Goal: Connect with others: Establish contact or relationships with other users

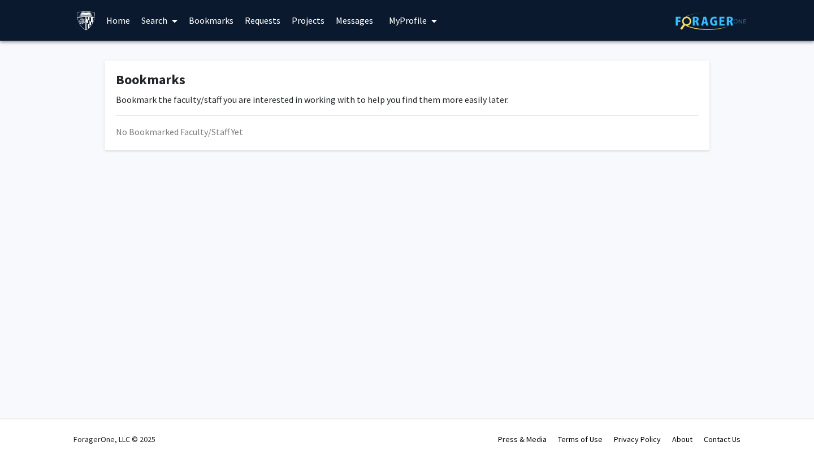
click at [268, 28] on link "Requests" at bounding box center [262, 21] width 47 height 40
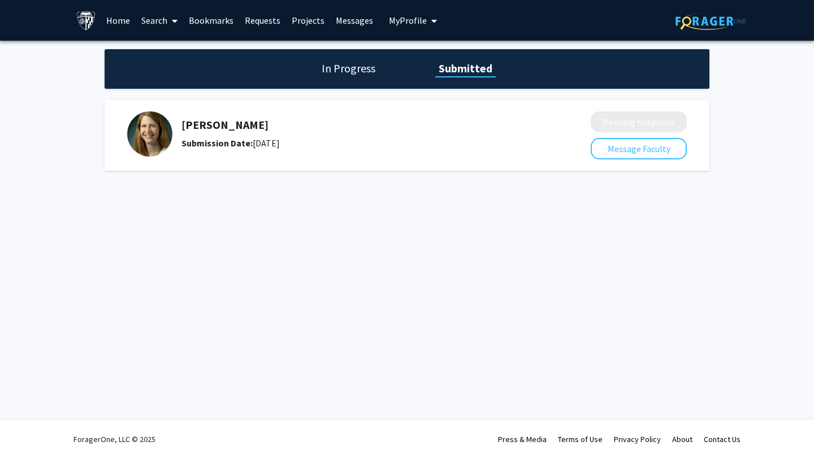
click at [489, 163] on div "Emily Johnson Submission Date: August 06, 2025 Pending Response Message Faculty" at bounding box center [407, 135] width 605 height 71
click at [657, 158] on button "Message Faculty" at bounding box center [639, 148] width 96 height 21
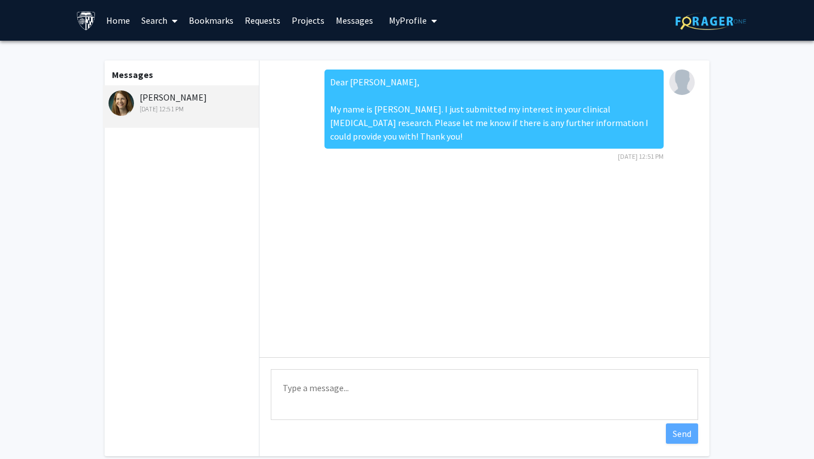
click at [173, 93] on div "Emily Johnson Aug 6, 2025 12:51 PM" at bounding box center [183, 102] width 148 height 24
click at [268, 19] on link "Requests" at bounding box center [262, 21] width 47 height 40
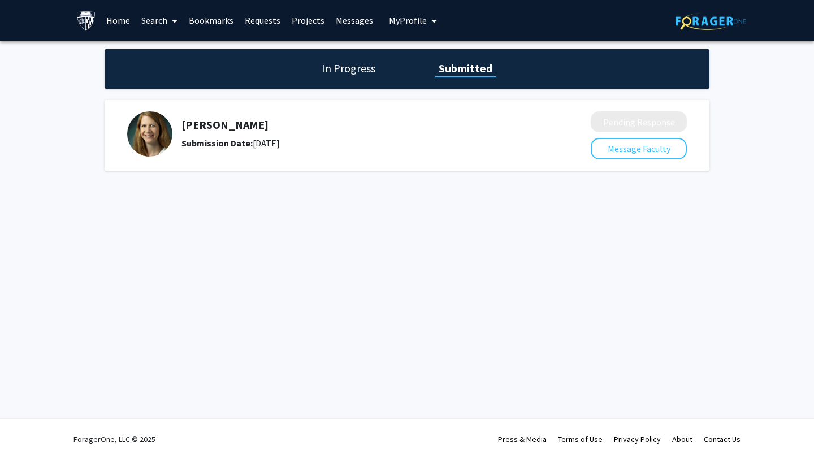
click at [202, 124] on h5 "[PERSON_NAME]" at bounding box center [357, 125] width 350 height 14
click at [151, 132] on img at bounding box center [149, 133] width 45 height 45
click at [212, 18] on link "Bookmarks" at bounding box center [211, 21] width 56 height 40
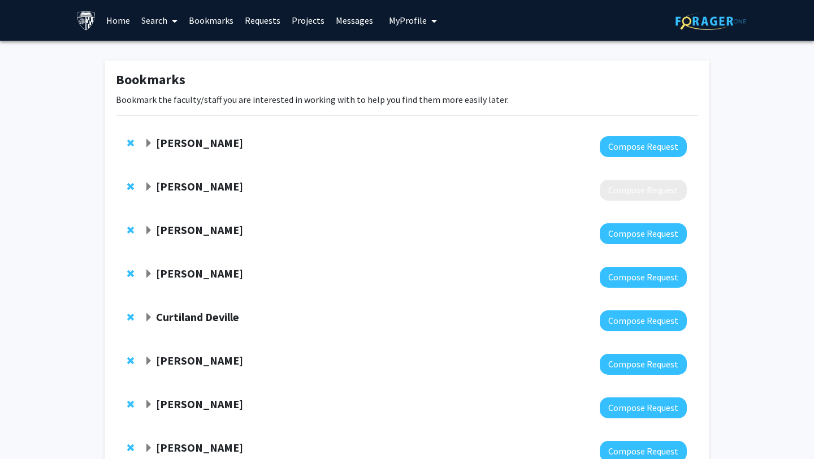
click at [201, 141] on strong "[PERSON_NAME]" at bounding box center [199, 143] width 87 height 14
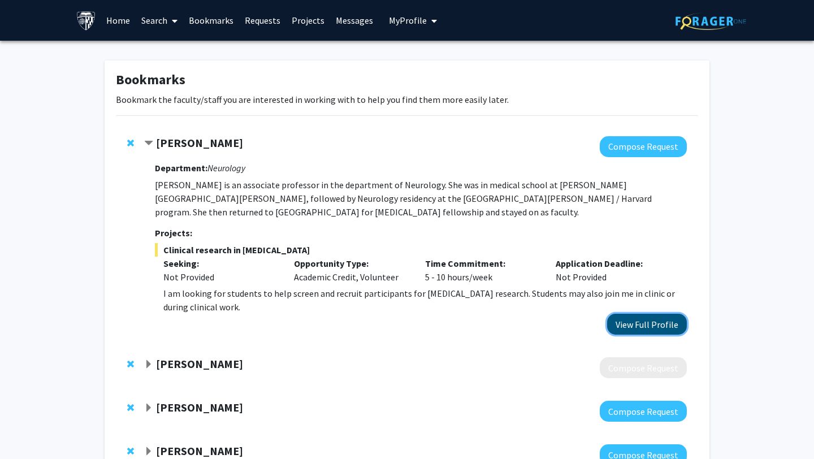
click at [620, 314] on button "View Full Profile" at bounding box center [647, 324] width 80 height 21
click at [273, 25] on link "Requests" at bounding box center [262, 21] width 47 height 40
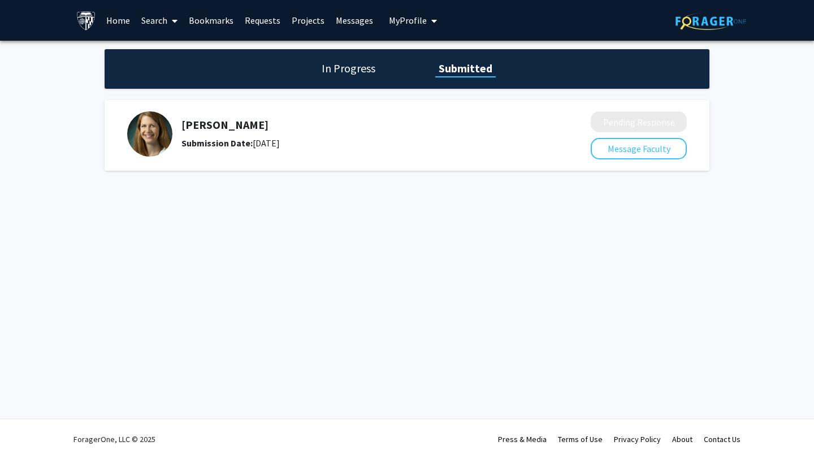
click at [489, 168] on div "Emily Johnson Submission Date: August 06, 2025 Pending Response Message Faculty" at bounding box center [407, 135] width 605 height 71
click at [241, 126] on h5 "[PERSON_NAME]" at bounding box center [357, 125] width 350 height 14
click at [322, 75] on h1 "In Progress" at bounding box center [348, 69] width 61 height 16
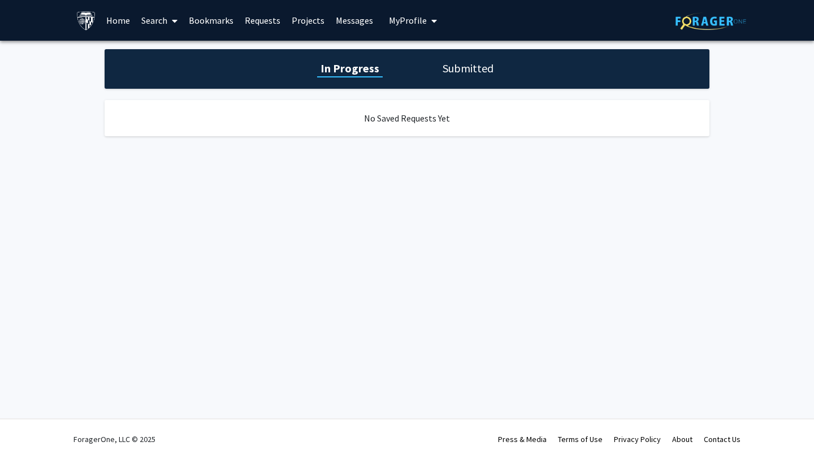
click at [243, 17] on link "Requests" at bounding box center [262, 21] width 47 height 40
click at [214, 17] on link "Bookmarks" at bounding box center [211, 21] width 56 height 40
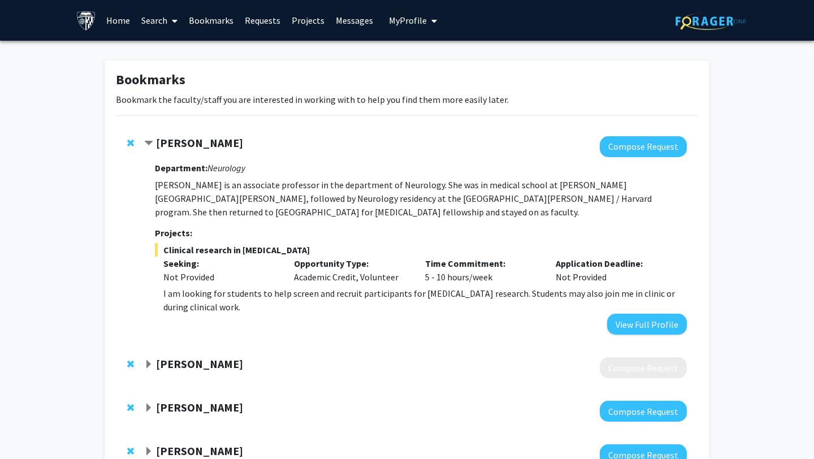
click at [199, 144] on strong "[PERSON_NAME]" at bounding box center [199, 143] width 87 height 14
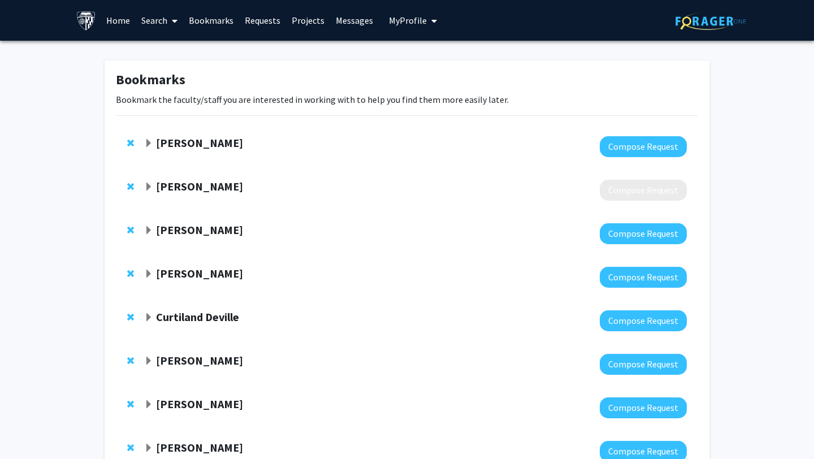
click at [199, 144] on strong "[PERSON_NAME]" at bounding box center [199, 143] width 87 height 14
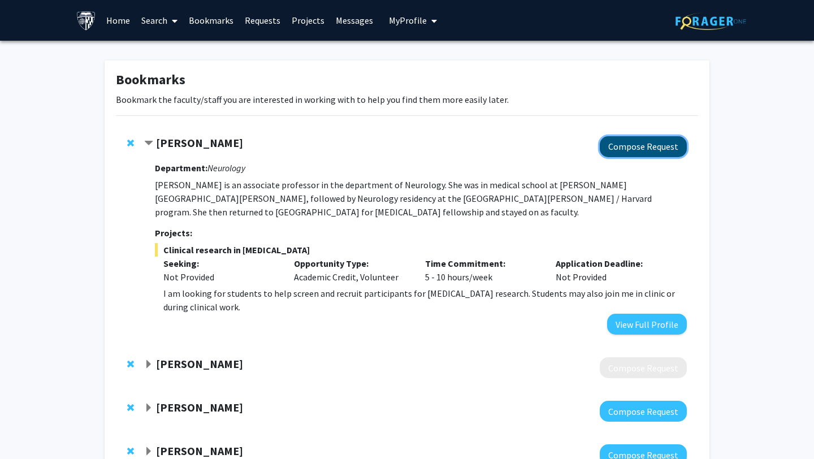
click at [641, 136] on button "Compose Request" at bounding box center [643, 146] width 87 height 21
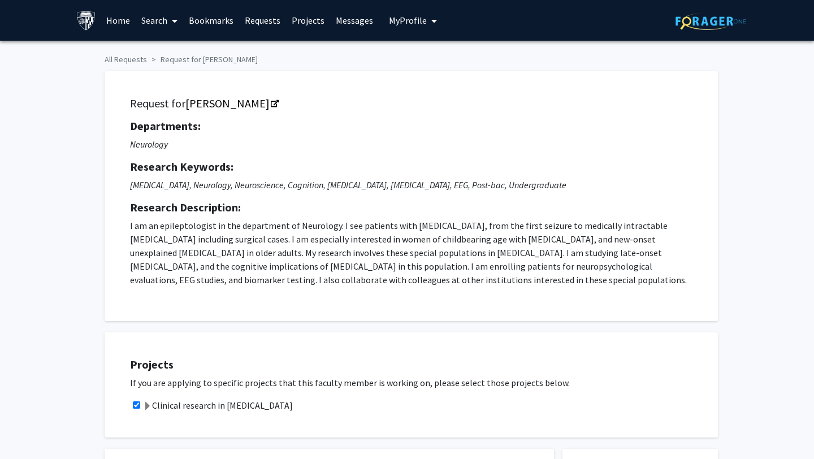
checkbox input "true"
click at [427, 28] on span "My profile dropdown to access profile and logout" at bounding box center [432, 21] width 10 height 40
click at [356, 14] on link "Messages" at bounding box center [354, 21] width 49 height 40
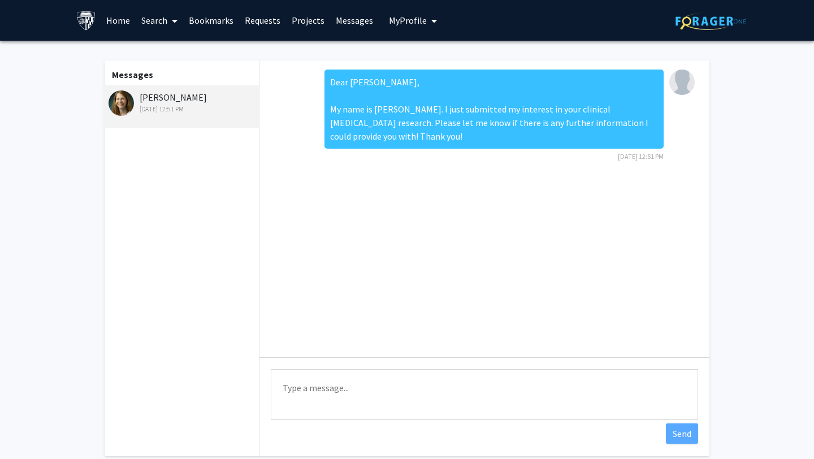
click at [303, 24] on link "Projects" at bounding box center [308, 21] width 44 height 40
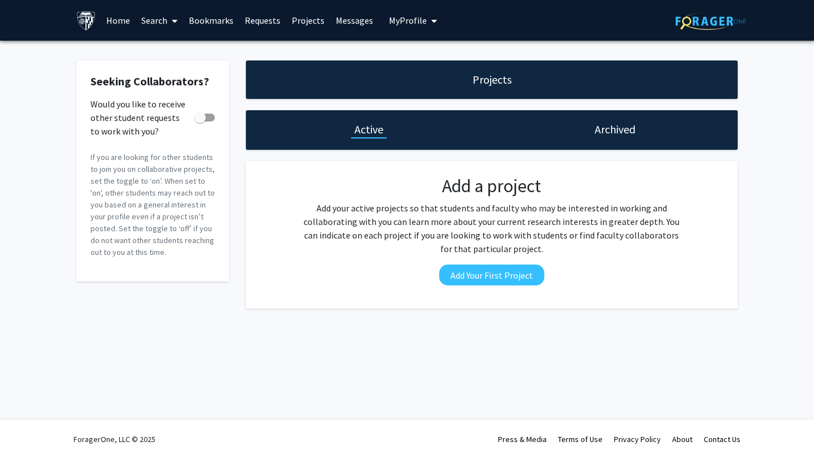
click at [253, 19] on link "Requests" at bounding box center [262, 21] width 47 height 40
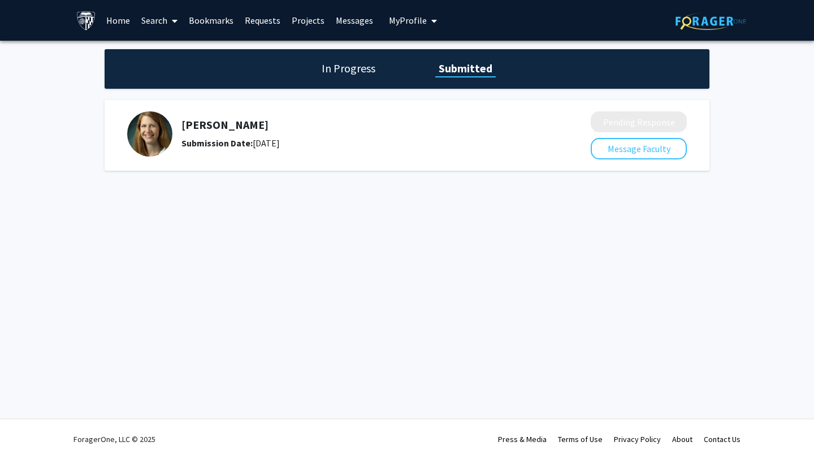
click at [395, 111] on div "Emily Johnson Submission Date: August 06, 2025" at bounding box center [351, 133] width 448 height 45
click at [238, 128] on h5 "[PERSON_NAME]" at bounding box center [357, 125] width 350 height 14
click at [271, 144] on div "Submission Date: August 06, 2025" at bounding box center [357, 143] width 350 height 14
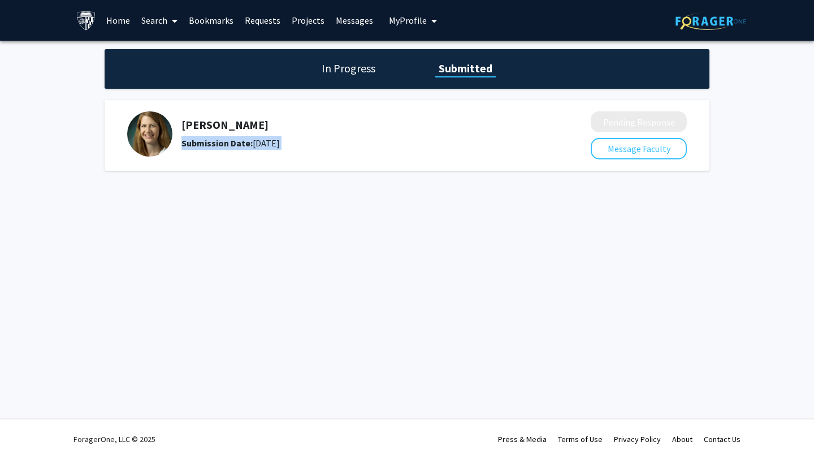
click at [271, 144] on div "Submission Date: August 06, 2025" at bounding box center [357, 143] width 350 height 14
click at [124, 17] on link "Home" at bounding box center [118, 21] width 35 height 40
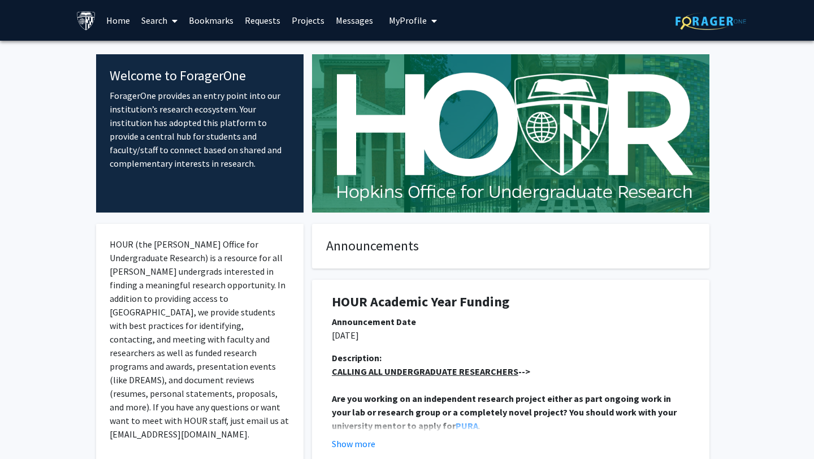
click at [245, 19] on link "Requests" at bounding box center [262, 21] width 47 height 40
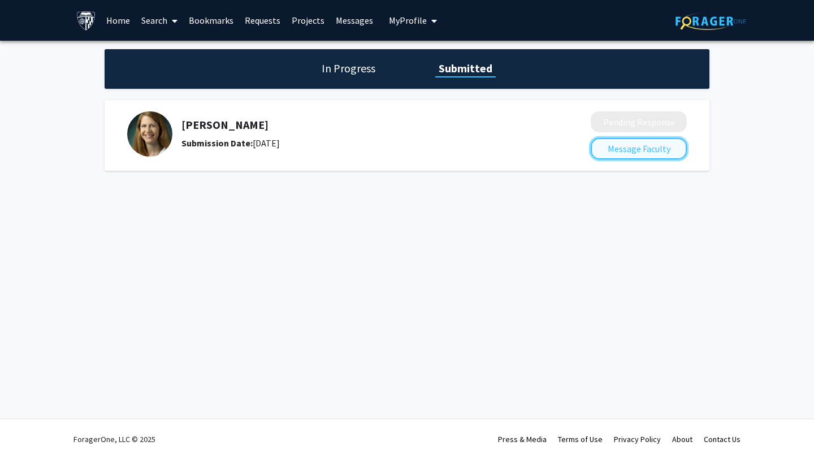
click at [627, 141] on button "Message Faculty" at bounding box center [639, 148] width 96 height 21
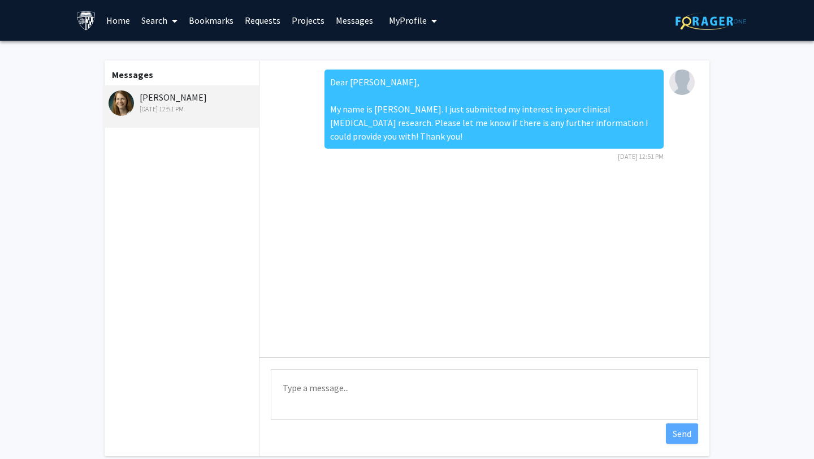
click at [267, 23] on link "Requests" at bounding box center [262, 21] width 47 height 40
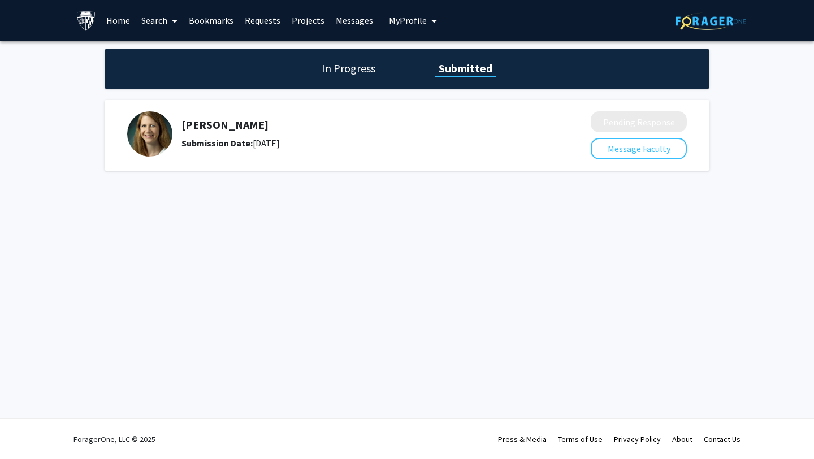
click at [208, 18] on link "Bookmarks" at bounding box center [211, 21] width 56 height 40
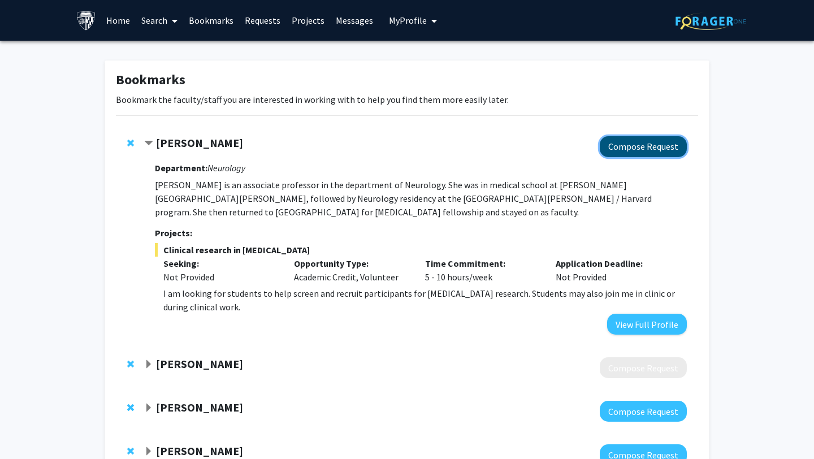
click at [637, 144] on button "Compose Request" at bounding box center [643, 146] width 87 height 21
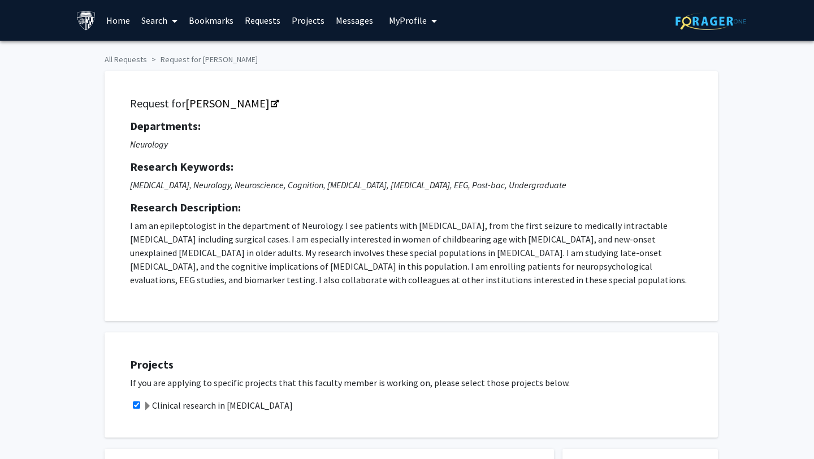
checkbox input "true"
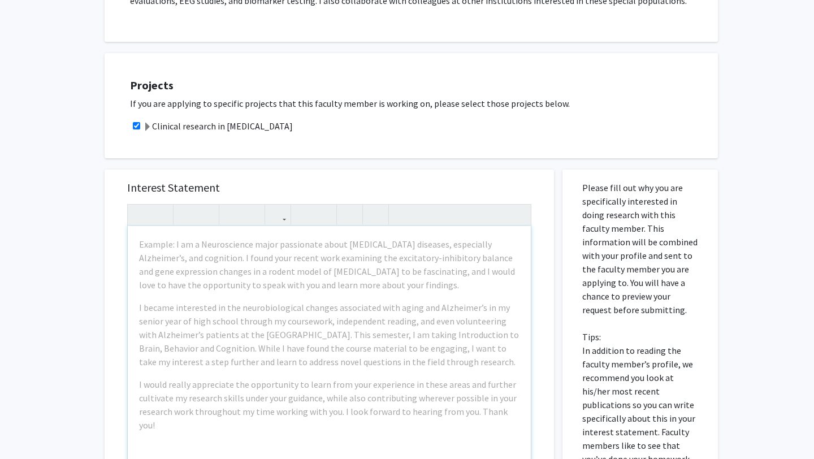
scroll to position [175, 0]
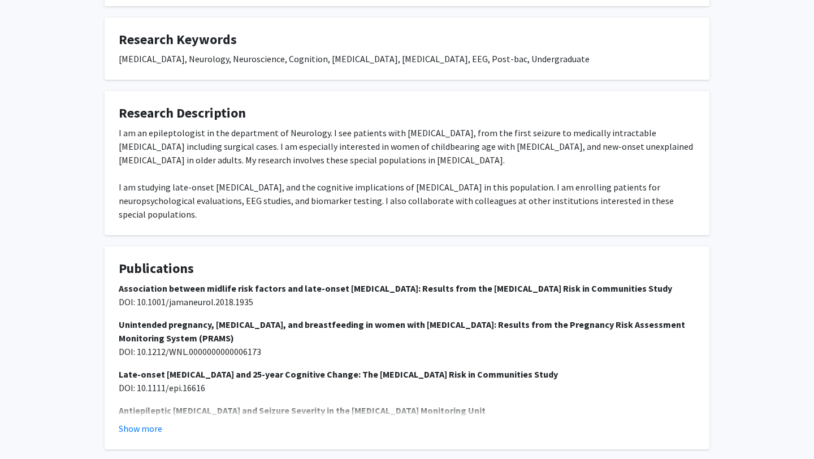
scroll to position [420, 0]
click at [137, 422] on button "Show more" at bounding box center [141, 429] width 44 height 14
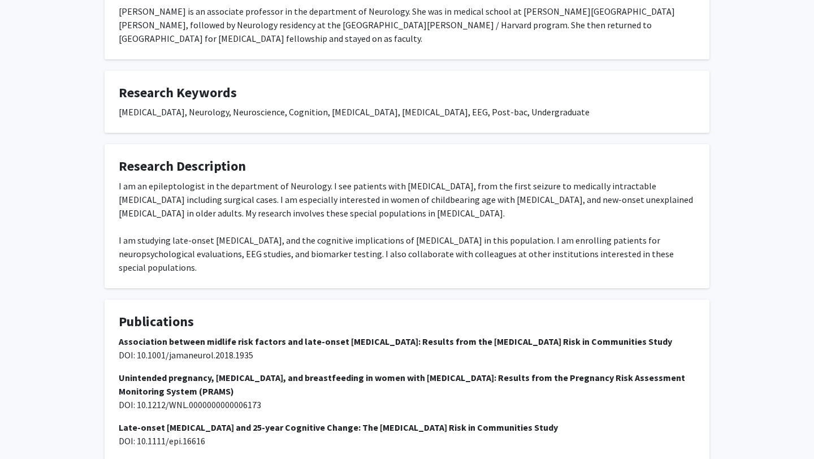
scroll to position [0, 0]
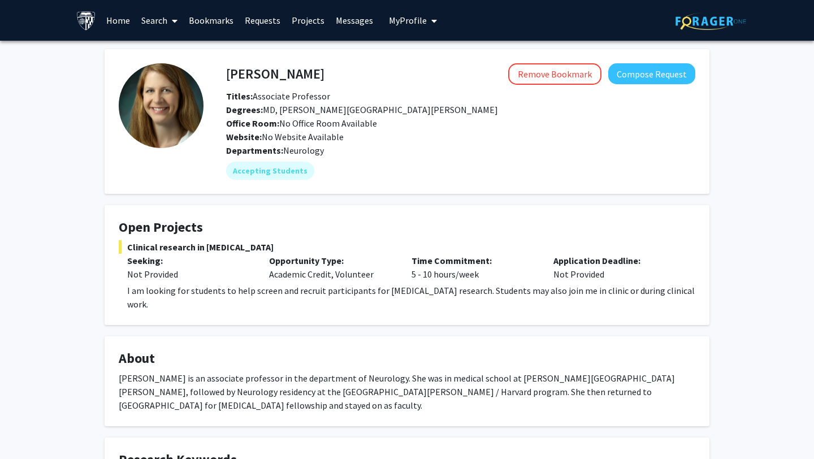
drag, startPoint x: 226, startPoint y: 75, endPoint x: 311, endPoint y: 76, distance: 85.4
click at [311, 76] on h4 "[PERSON_NAME]" at bounding box center [275, 73] width 98 height 21
